Goal: Task Accomplishment & Management: Complete application form

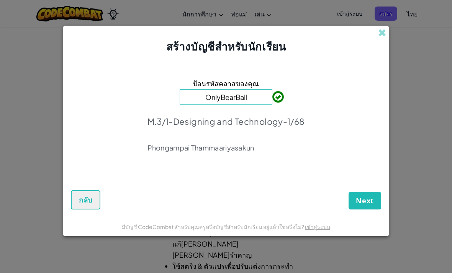
click at [362, 203] on span "Next" at bounding box center [365, 200] width 18 height 9
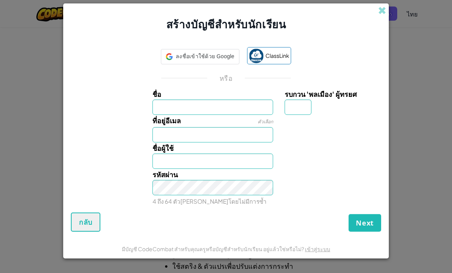
click at [210, 47] on div "ลงชื่อเข้าใช้ด้วย Google ลงชื่อเข้าใช้ด้วย Googleเปิดในแท็บใหม่ ClassLink หรือ …" at bounding box center [226, 125] width 310 height 173
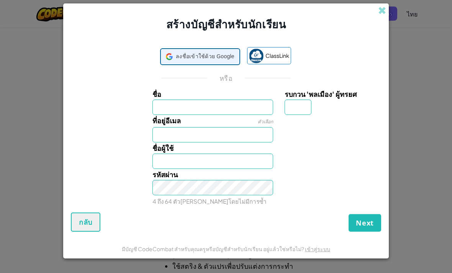
click at [222, 60] on span "ลงชื่อเข้าใช้ด้วย Google" at bounding box center [205, 56] width 59 height 11
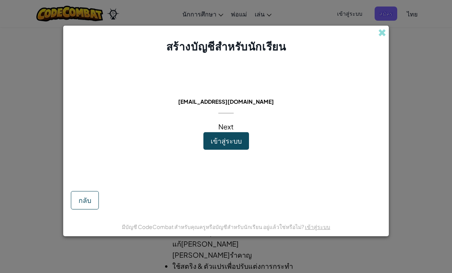
click at [244, 145] on button "เข้าสู่ระบบ" at bounding box center [226, 141] width 46 height 18
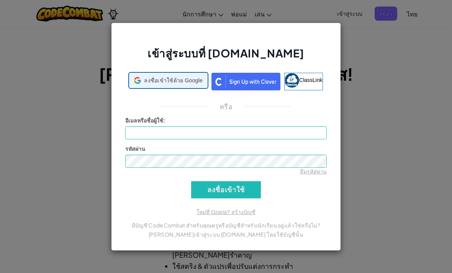
click at [188, 85] on div "ลงชื่อเข้าใช้ด้วย Google ลงชื่อเข้าใช้ด้วย Googleเปิดในแท็บใหม่" at bounding box center [168, 80] width 69 height 15
